Goal: Communication & Community: Answer question/provide support

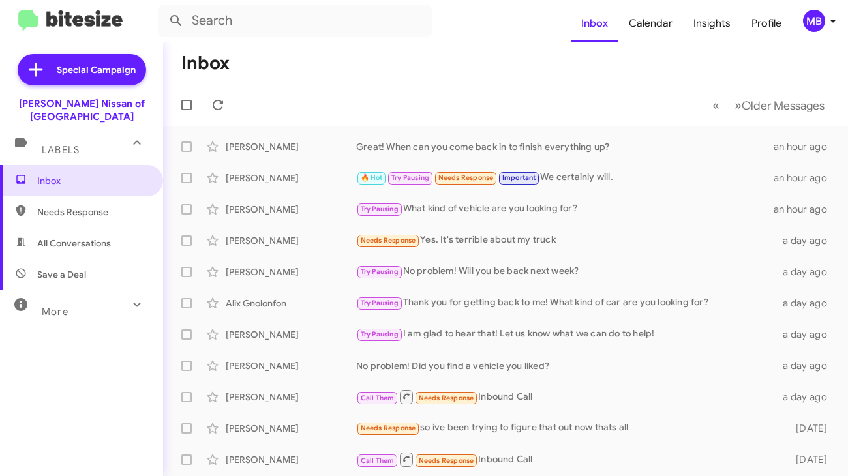
click at [386, 80] on mat-toolbar-row "Inbox" at bounding box center [505, 63] width 685 height 42
click at [78, 206] on span "Needs Response" at bounding box center [92, 212] width 111 height 13
type input "in:needs-response"
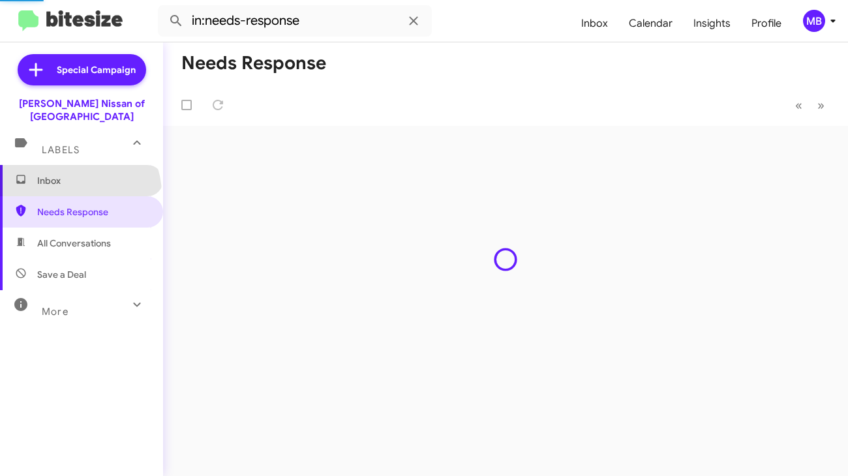
click at [78, 181] on span "Inbox" at bounding box center [81, 180] width 163 height 31
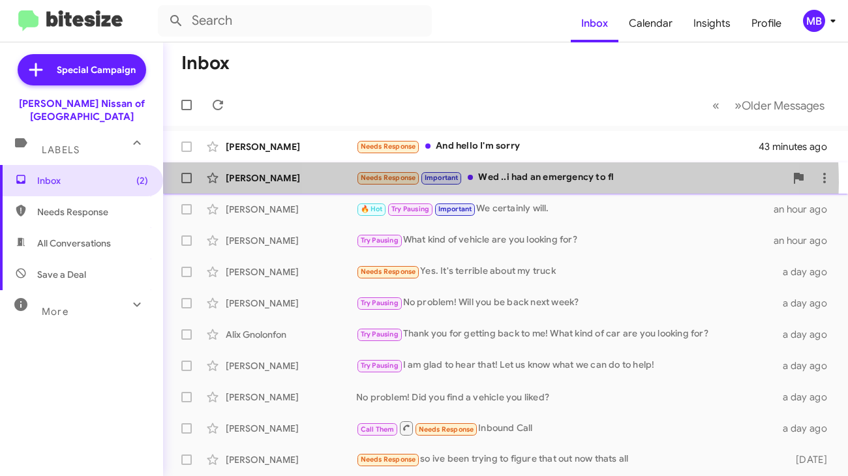
click at [488, 183] on div "Needs Response Important Wed ..i had an emergency to fl" at bounding box center [570, 177] width 429 height 15
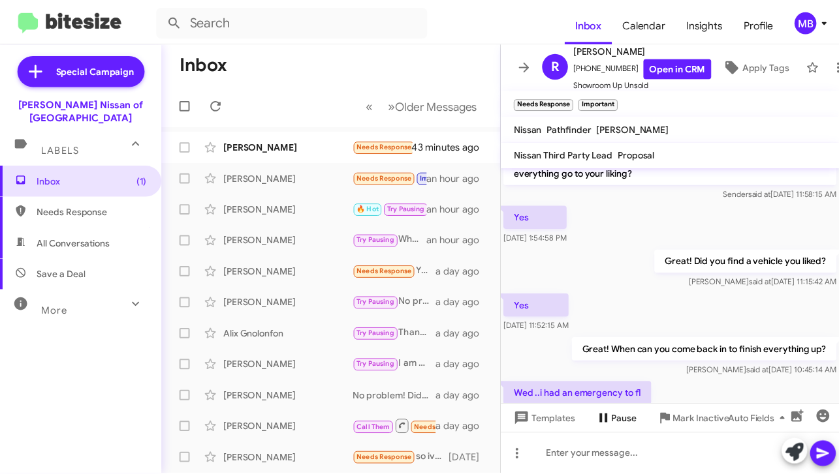
scroll to position [74, 0]
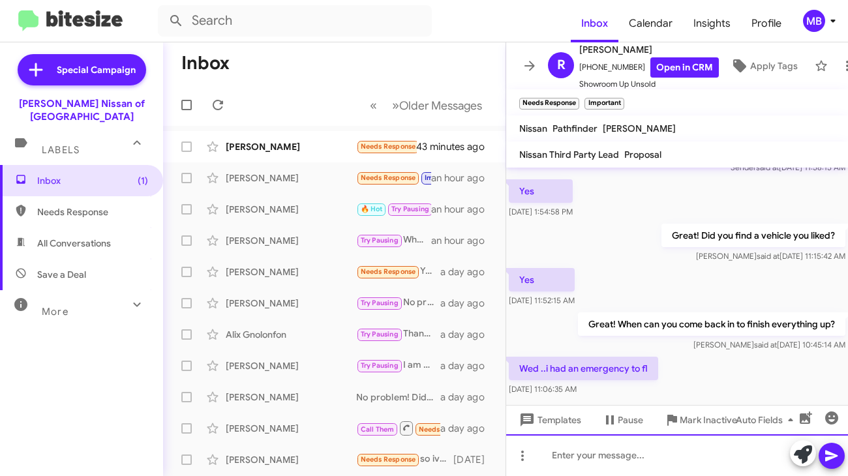
click at [571, 464] on div at bounding box center [677, 456] width 342 height 42
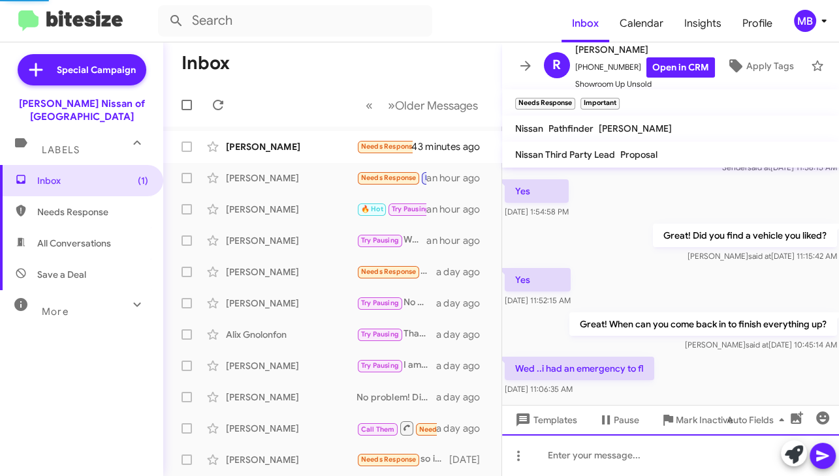
scroll to position [7, 0]
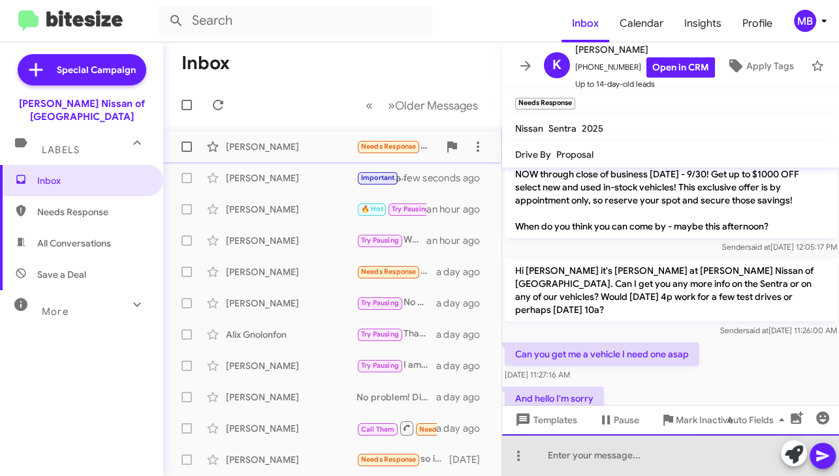
click at [600, 459] on div at bounding box center [670, 456] width 337 height 42
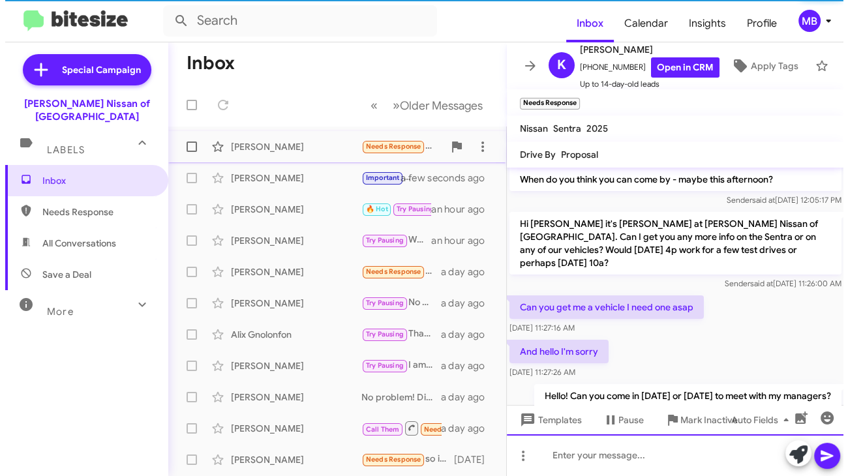
scroll to position [166, 0]
